Goal: Transaction & Acquisition: Purchase product/service

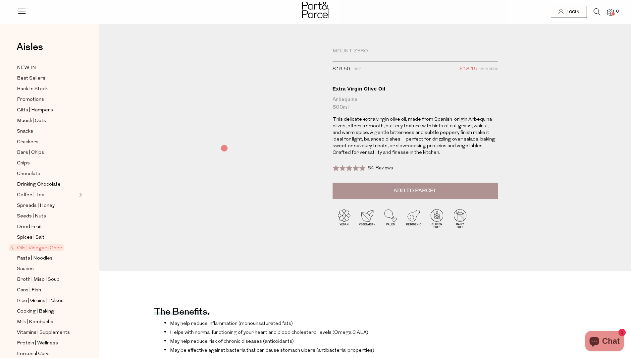
select select "date asc"
